Goal: Contribute content

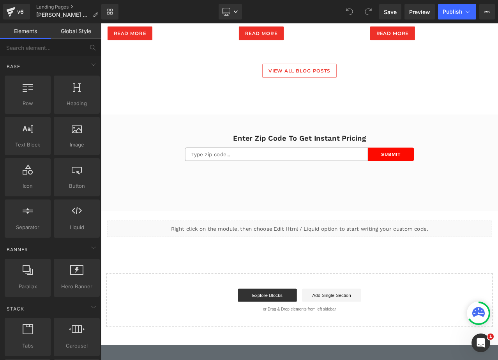
scroll to position [2223, 0]
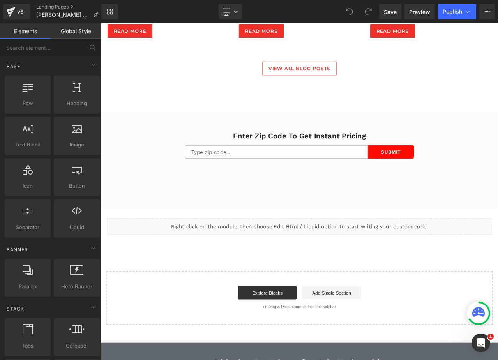
click at [352, 253] on div "Liquid Row" at bounding box center [337, 260] width 468 height 35
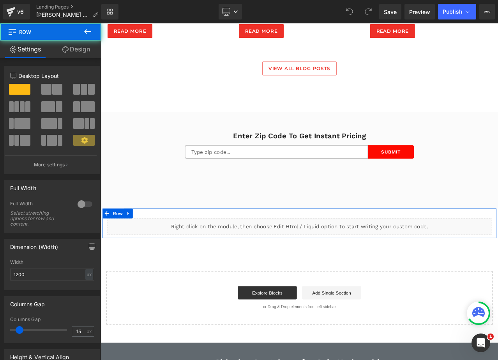
click at [345, 263] on div "Liquid" at bounding box center [337, 265] width 456 height 20
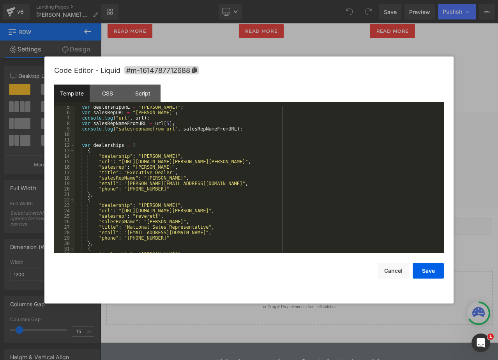
scroll to position [140, 0]
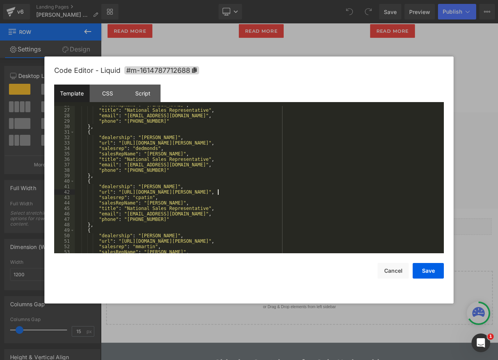
click at [217, 190] on div ""salesRepName" : "[PERSON_NAME]" , "title" : "National Sales Representative" , …" at bounding box center [258, 181] width 366 height 158
click at [234, 193] on div ""salesRepName" : "[PERSON_NAME]" , "title" : "National Sales Representative" , …" at bounding box center [258, 181] width 366 height 158
click at [140, 199] on div ""salesRepName" : "[PERSON_NAME]" , "title" : "National Sales Representative" , …" at bounding box center [258, 181] width 366 height 158
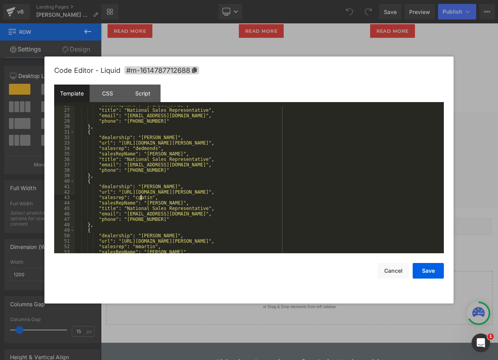
click at [140, 199] on div ""salesRepName" : "[PERSON_NAME]" , "title" : "National Sales Representative" , …" at bounding box center [258, 181] width 366 height 158
click at [135, 214] on div ""salesRepName" : "[PERSON_NAME]" , "title" : "National Sales Representative" , …" at bounding box center [258, 181] width 366 height 158
click at [145, 205] on div ""salesRepName" : "[PERSON_NAME]" , "title" : "National Sales Representative" , …" at bounding box center [258, 181] width 366 height 158
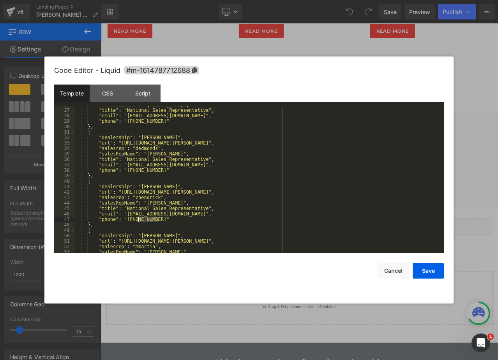
drag, startPoint x: 159, startPoint y: 220, endPoint x: 139, endPoint y: 221, distance: 20.0
click at [139, 221] on div ""salesRepName" : "[PERSON_NAME]" , "title" : "National Sales Representative" , …" at bounding box center [258, 181] width 366 height 158
click at [155, 218] on div ""salesRepName" : "[PERSON_NAME]" , "title" : "National Sales Representative" , …" at bounding box center [258, 179] width 366 height 147
drag, startPoint x: 157, startPoint y: 219, endPoint x: 124, endPoint y: 222, distance: 33.3
click at [124, 222] on div ""salesRepName" : "[PERSON_NAME]" , "title" : "National Sales Representative" , …" at bounding box center [258, 181] width 366 height 158
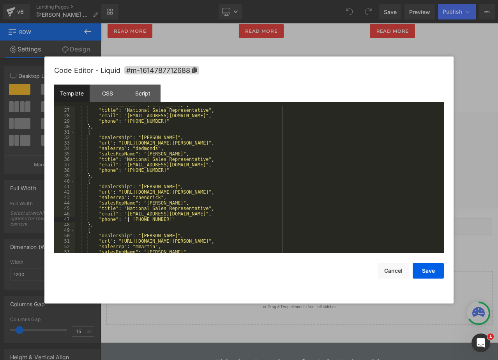
drag, startPoint x: 128, startPoint y: 222, endPoint x: 174, endPoint y: 236, distance: 47.9
click at [129, 222] on div ""salesRepName" : "[PERSON_NAME]" , "title" : "National Sales Representative" , …" at bounding box center [258, 181] width 366 height 158
click at [429, 274] on button "Save" at bounding box center [428, 271] width 31 height 16
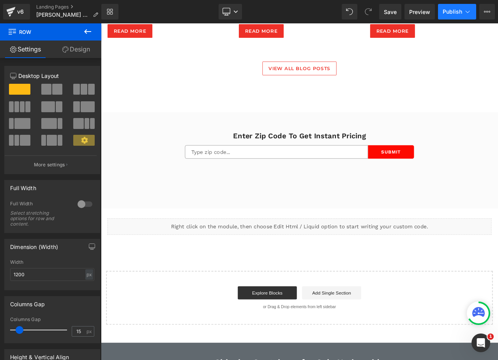
click at [454, 7] on button "Publish" at bounding box center [457, 12] width 38 height 16
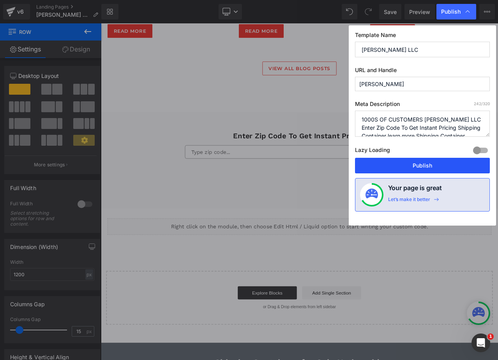
click at [402, 165] on button "Publish" at bounding box center [422, 166] width 135 height 16
